Goal: Information Seeking & Learning: Learn about a topic

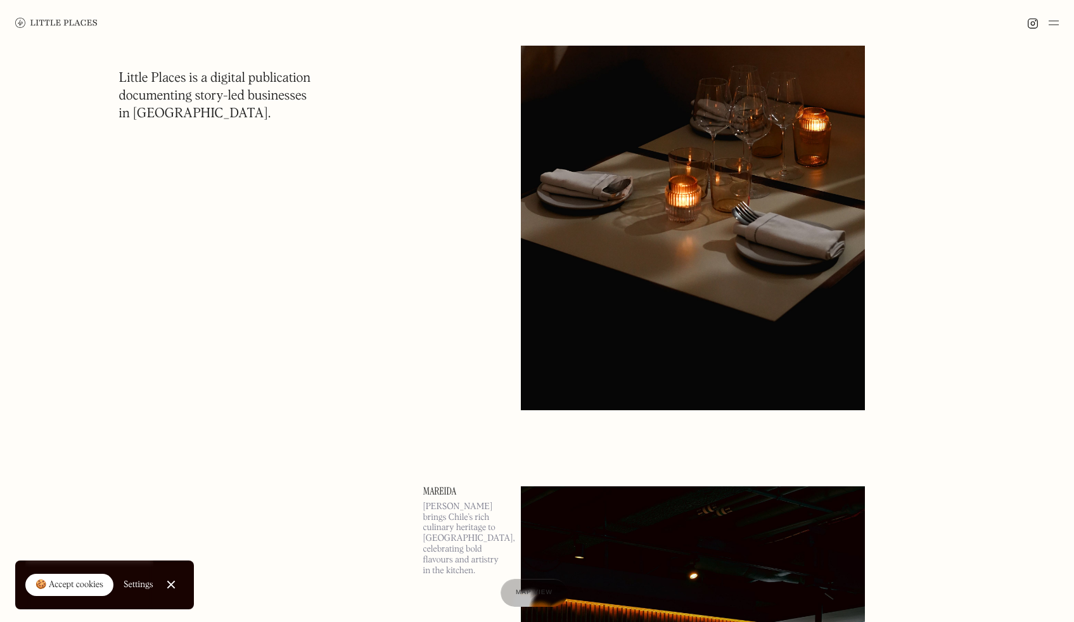
scroll to position [6026, 0]
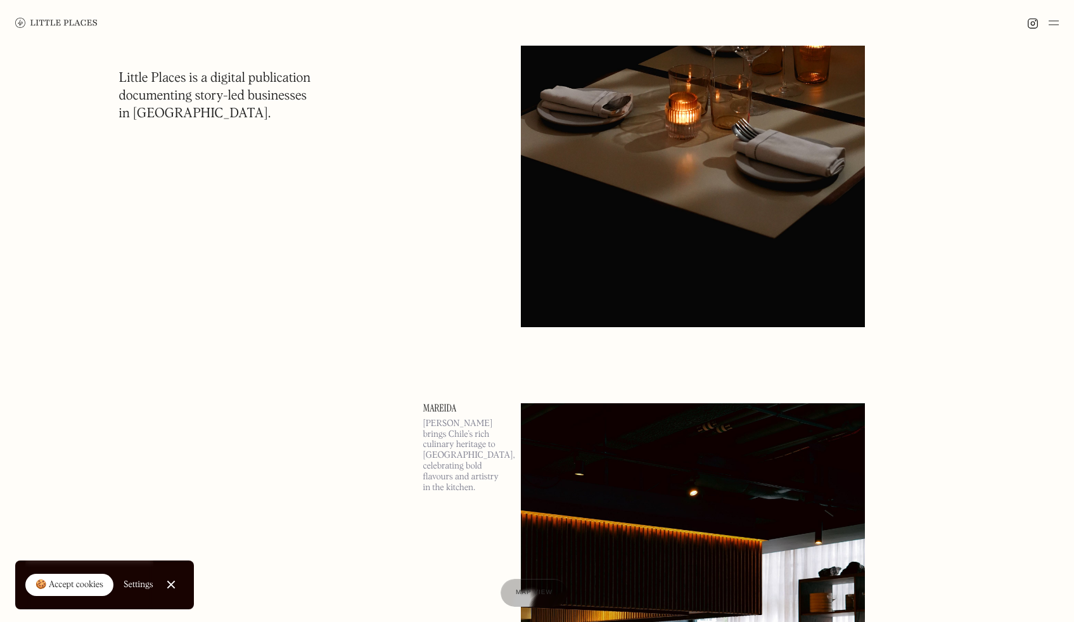
click at [55, 574] on link "🍪 Accept cookies" at bounding box center [69, 584] width 88 height 23
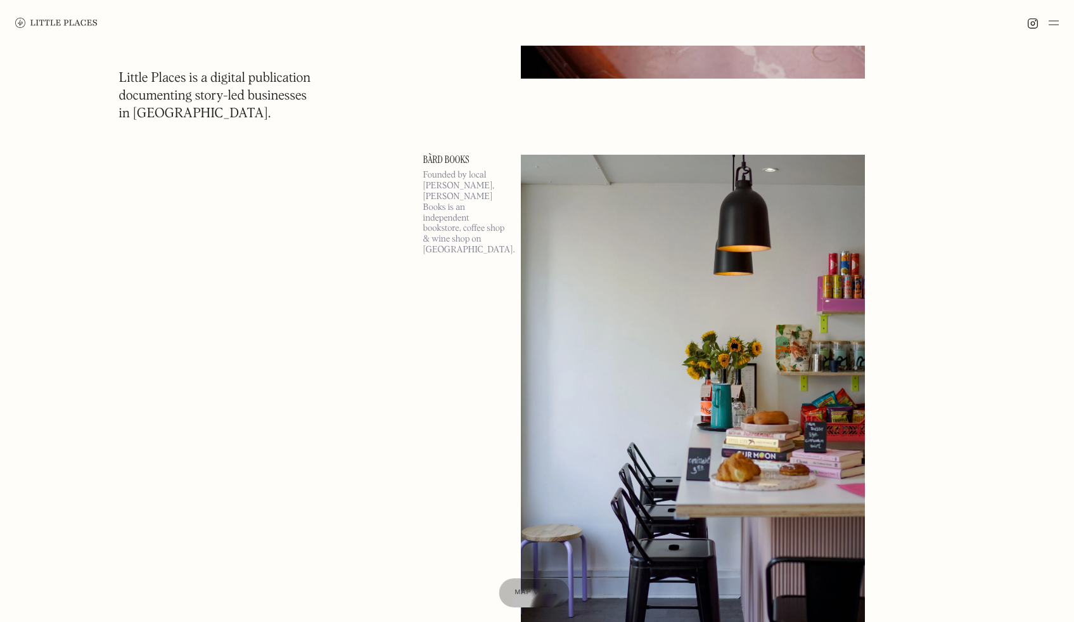
scroll to position [41444, 0]
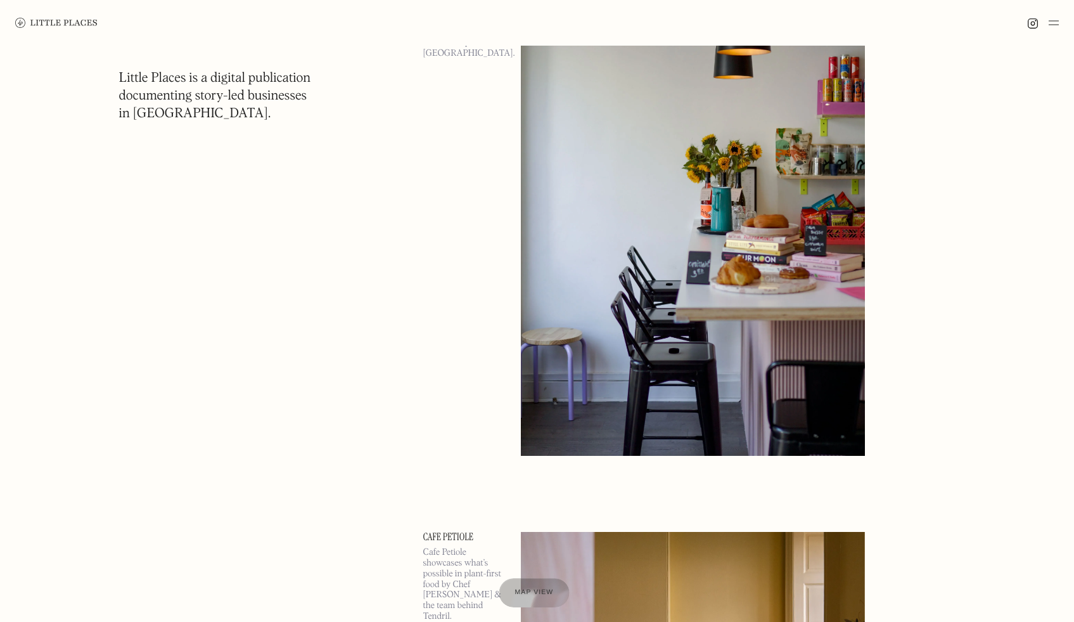
click at [556, 593] on div at bounding box center [534, 592] width 70 height 29
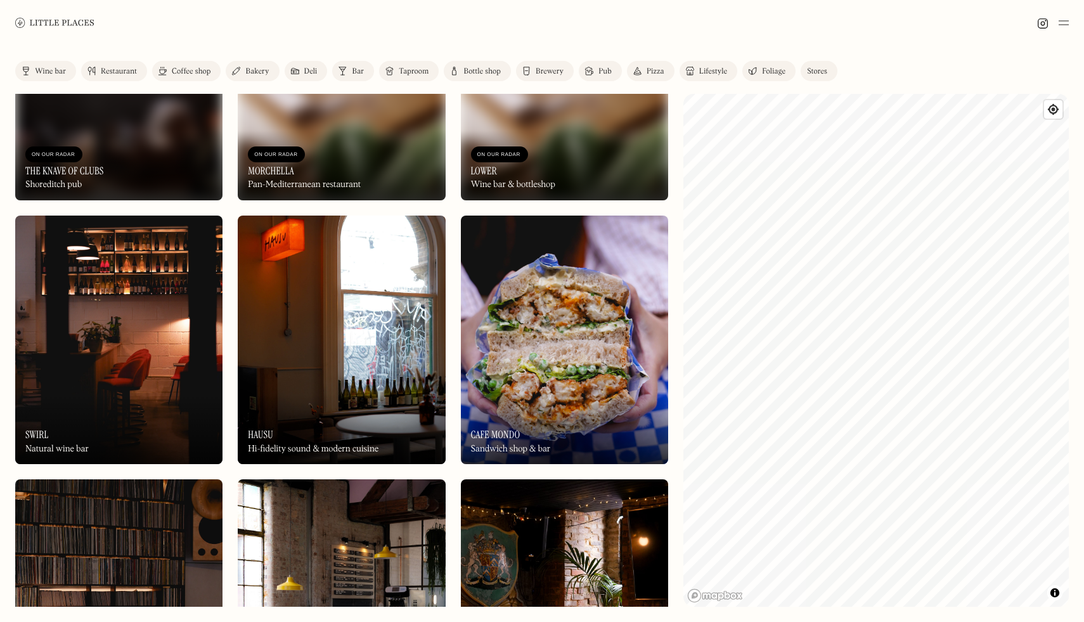
scroll to position [3578, 0]
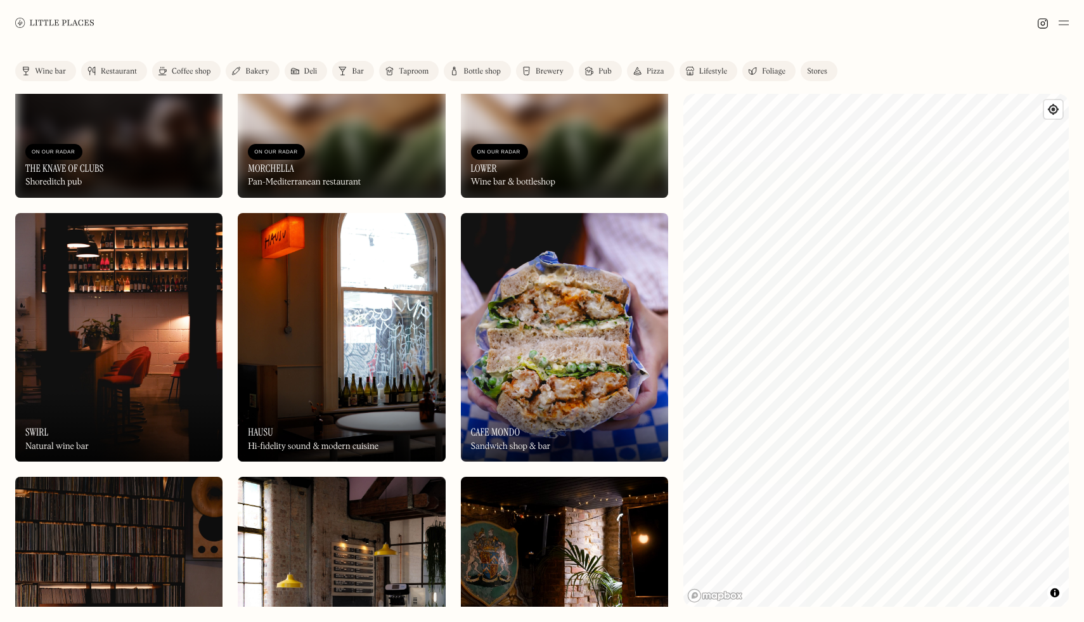
click at [342, 70] on img at bounding box center [342, 71] width 8 height 10
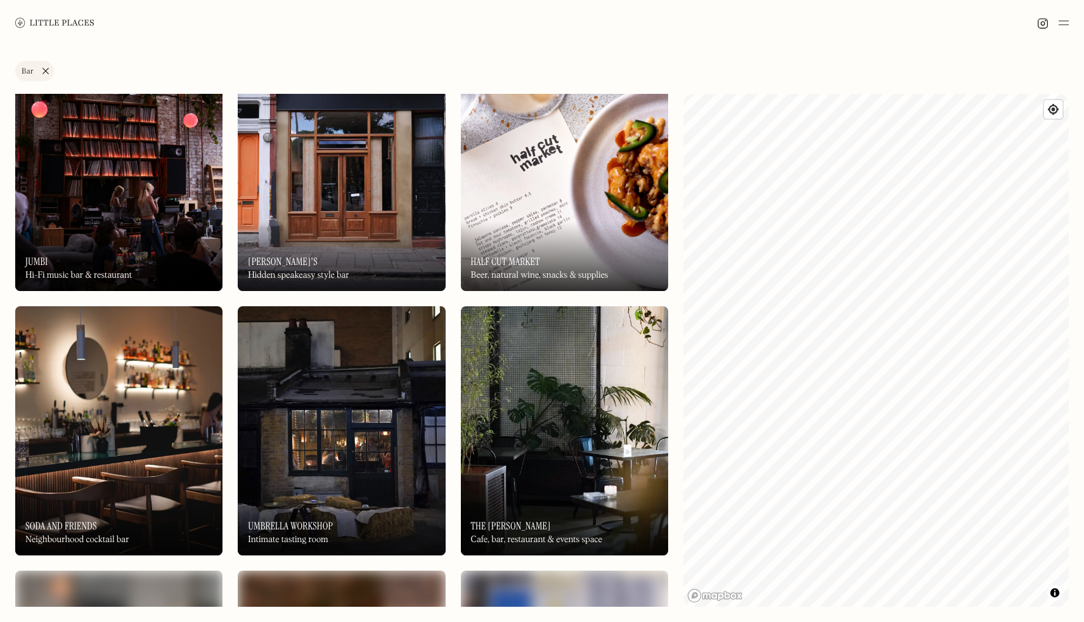
scroll to position [2422, 0]
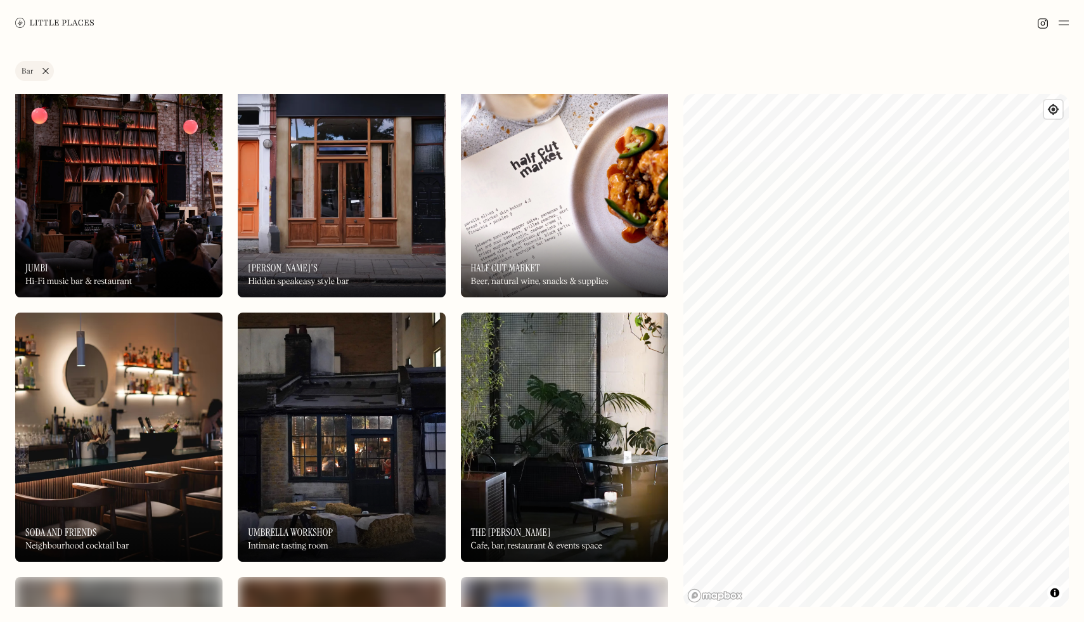
click at [522, 191] on img at bounding box center [564, 172] width 207 height 249
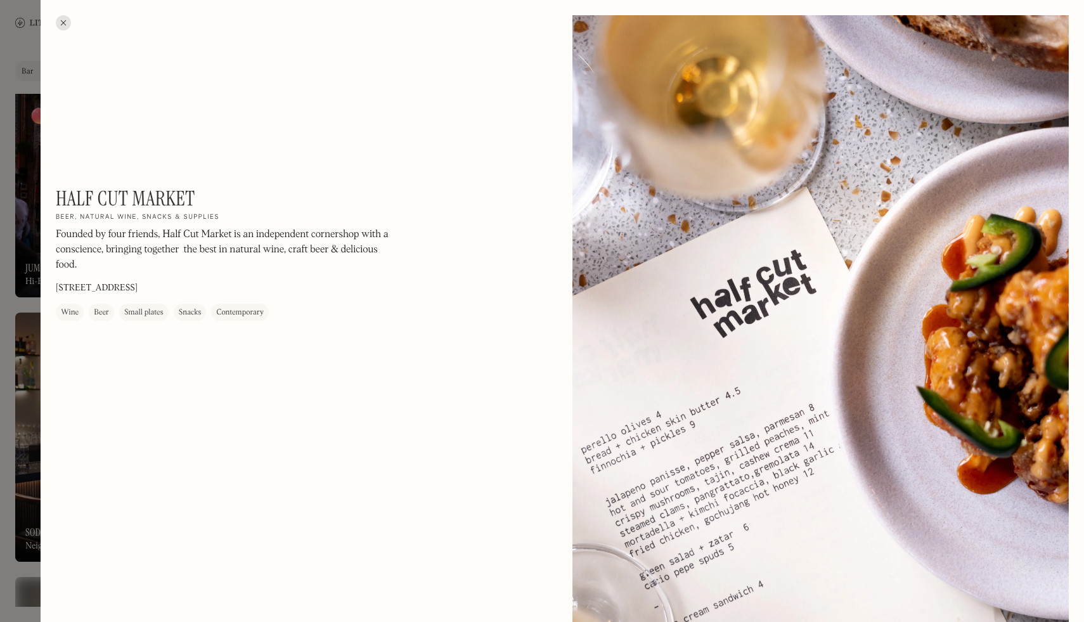
click at [61, 20] on div at bounding box center [63, 22] width 15 height 15
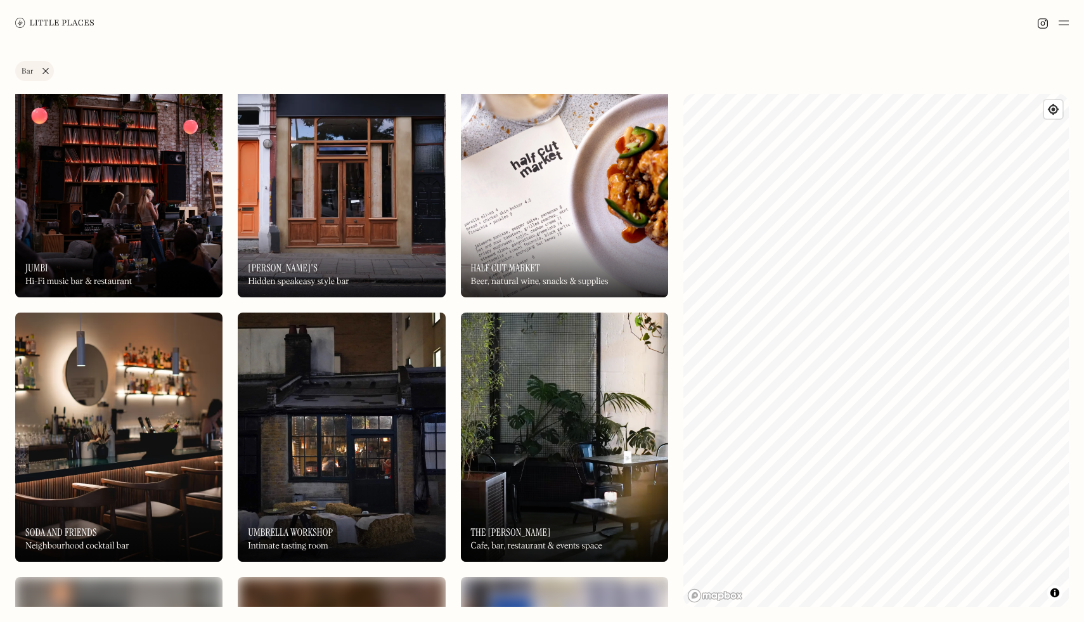
click at [314, 238] on div "On Our Radar [PERSON_NAME]'s Hidden speakeasy style bar" at bounding box center [341, 262] width 207 height 70
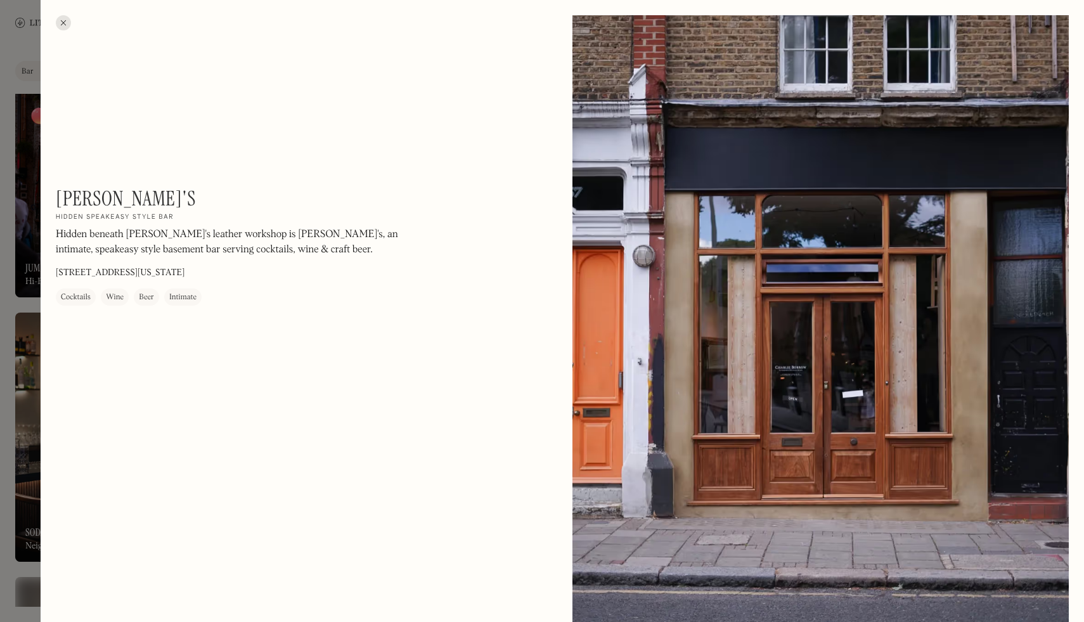
click at [64, 22] on div at bounding box center [63, 22] width 15 height 15
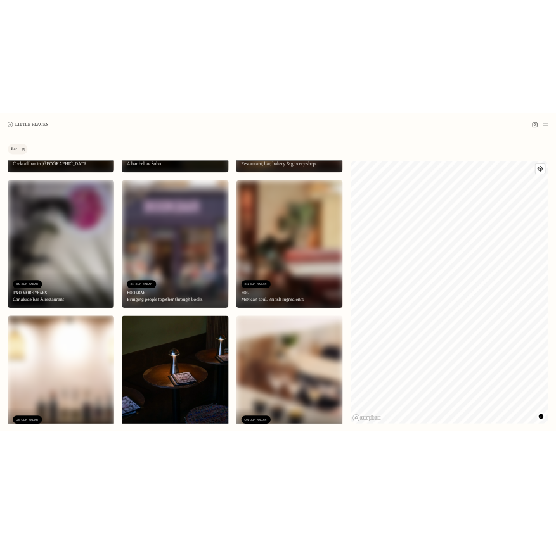
scroll to position [3371, 0]
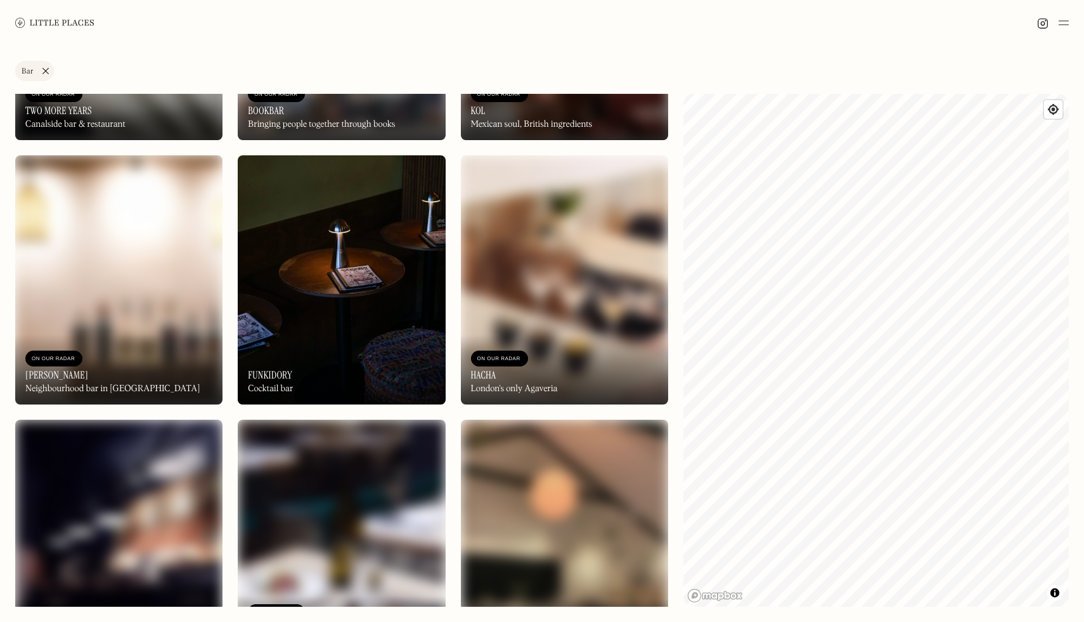
click at [401, 197] on img at bounding box center [341, 279] width 207 height 249
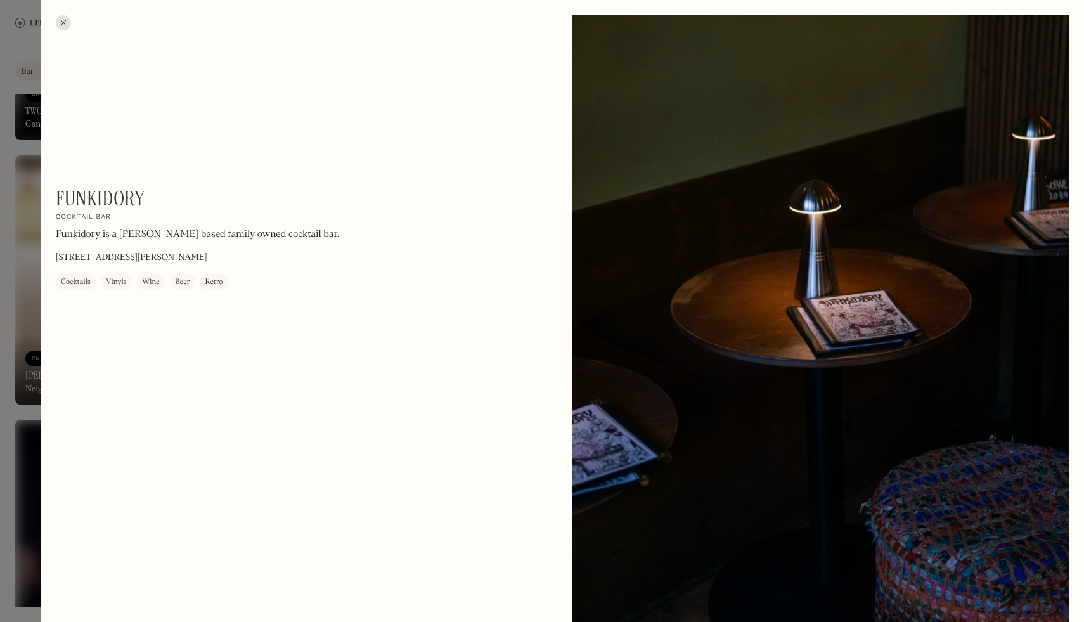
click at [59, 18] on div at bounding box center [63, 22] width 15 height 15
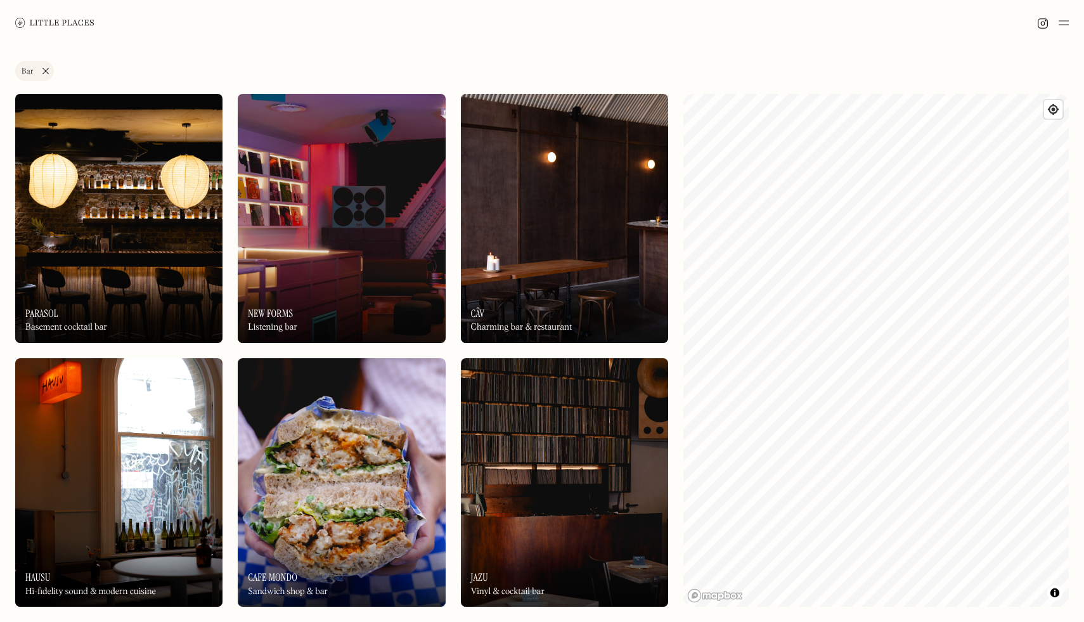
click at [336, 241] on img at bounding box center [341, 218] width 207 height 249
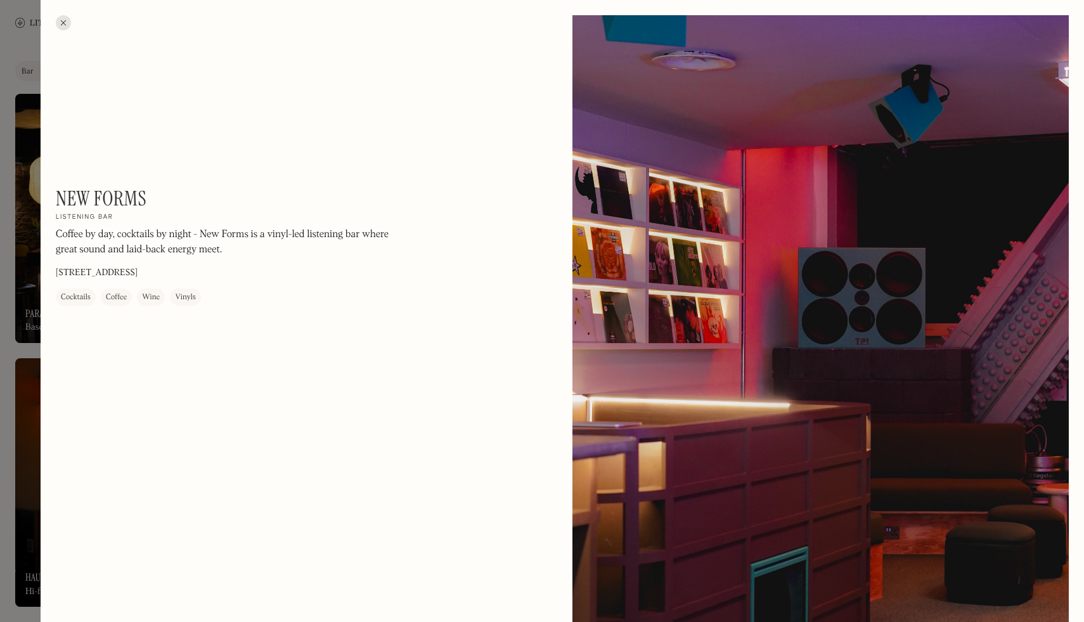
click at [63, 25] on div at bounding box center [63, 22] width 15 height 15
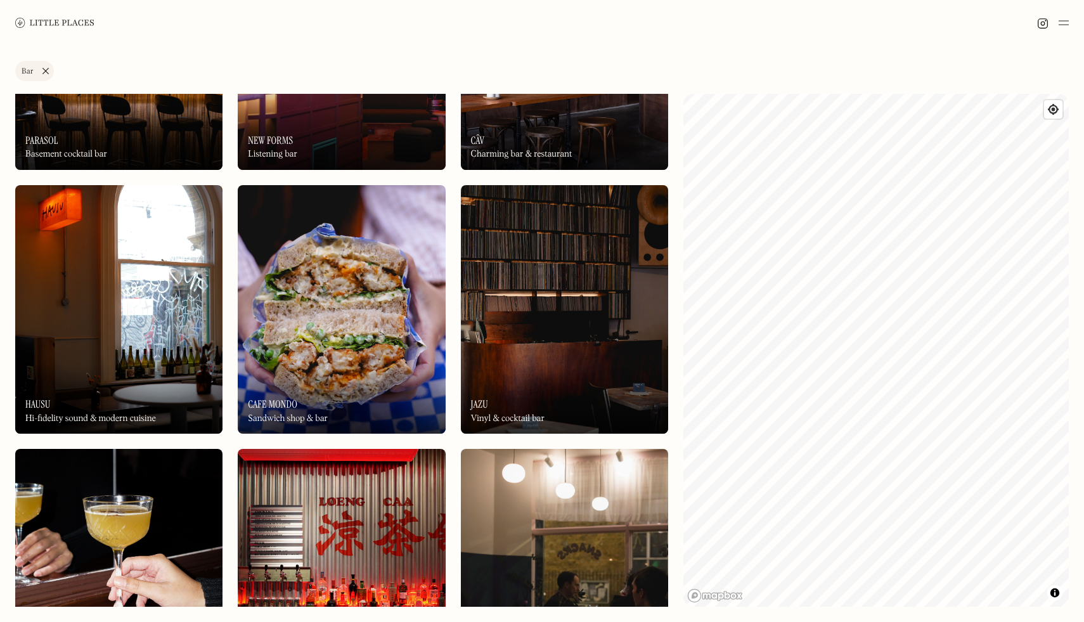
scroll to position [620, 0]
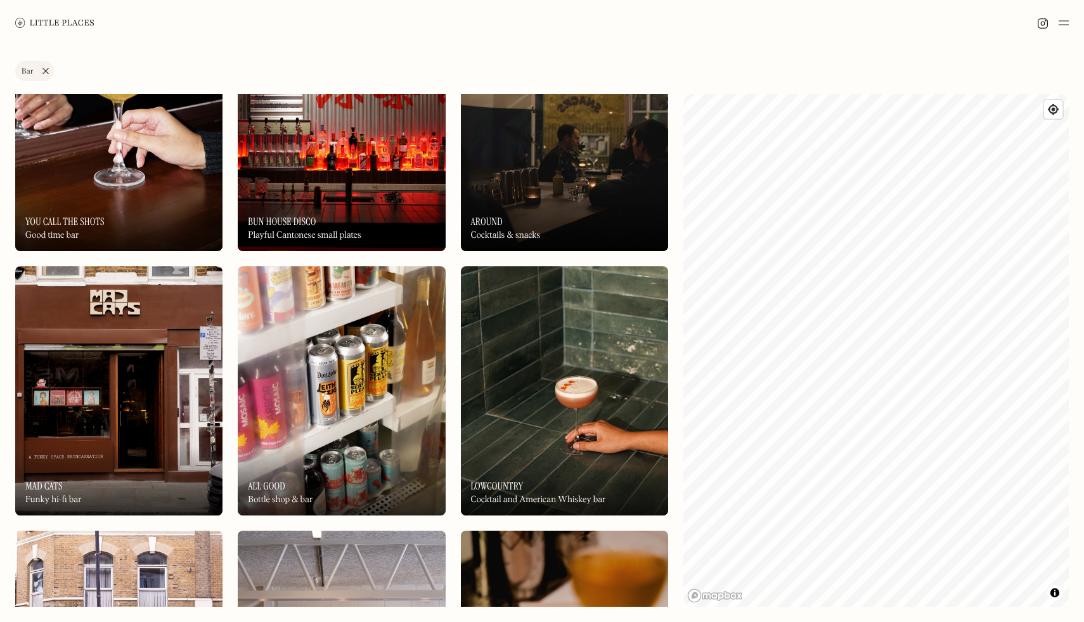
click at [47, 69] on link "Bar" at bounding box center [34, 71] width 39 height 20
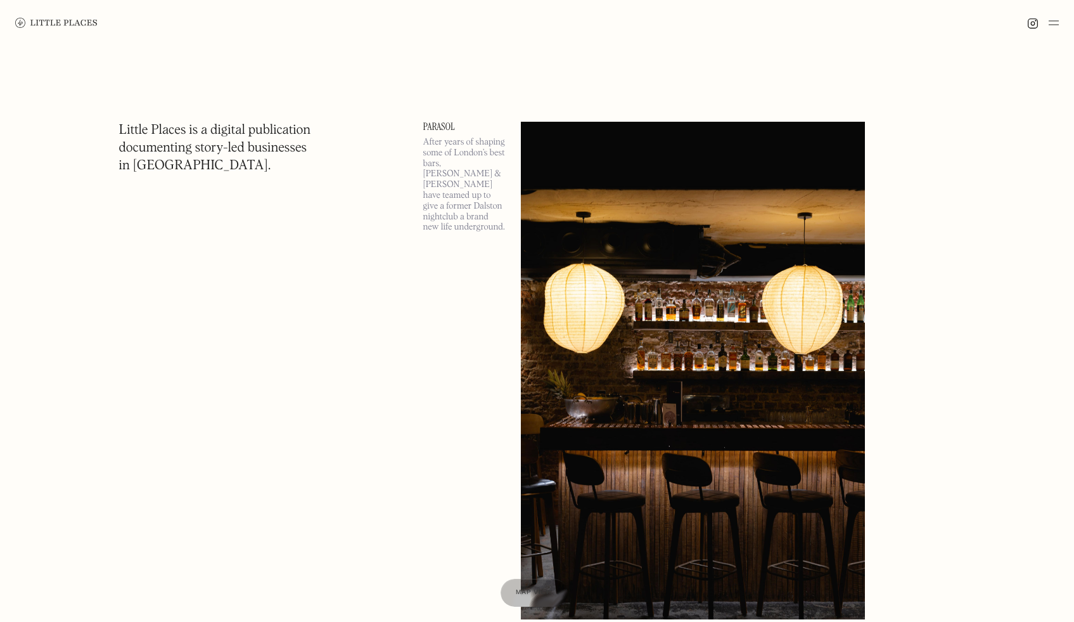
click at [487, 296] on div "Parasol After years of shaping some of London’s best bars, Andy & Tom have team…" at bounding box center [464, 370] width 82 height 497
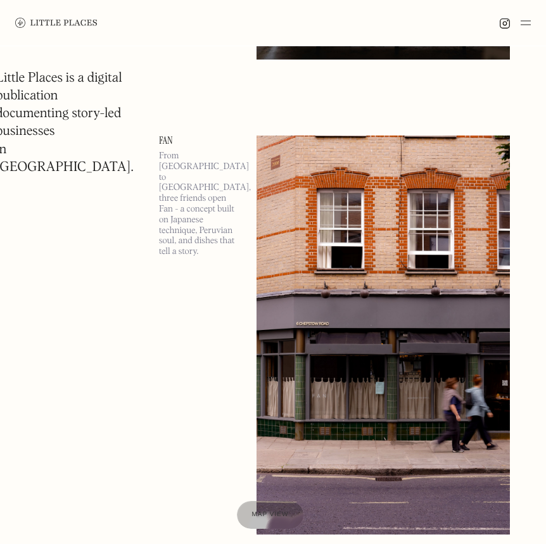
scroll to position [516, 0]
